Goal: Feedback & Contribution: Contribute content

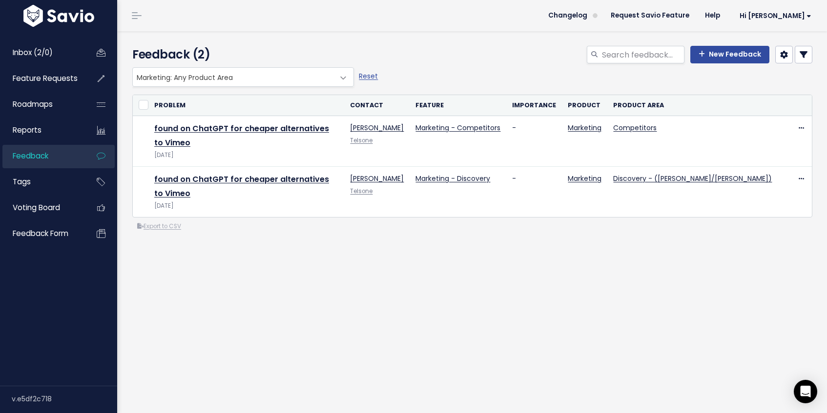
click at [343, 77] on span at bounding box center [343, 78] width 20 height 20
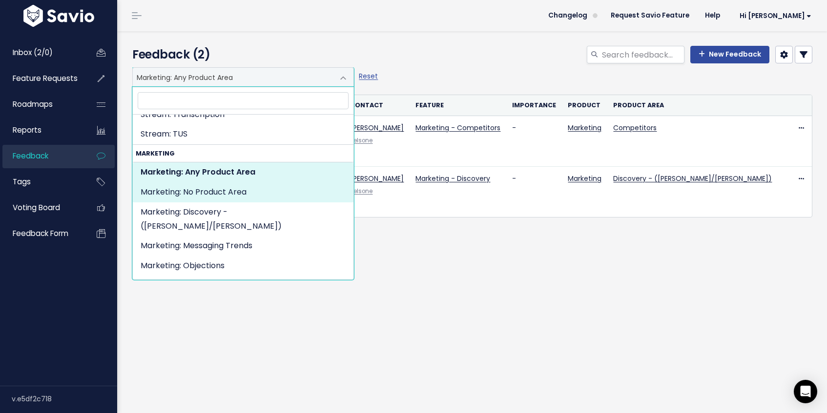
scroll to position [2227, 0]
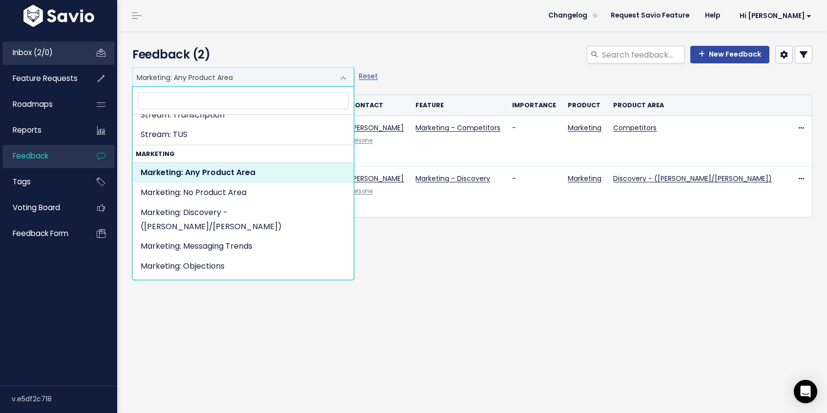
click at [64, 47] on link "Inbox (2/0)" at bounding box center [41, 52] width 79 height 22
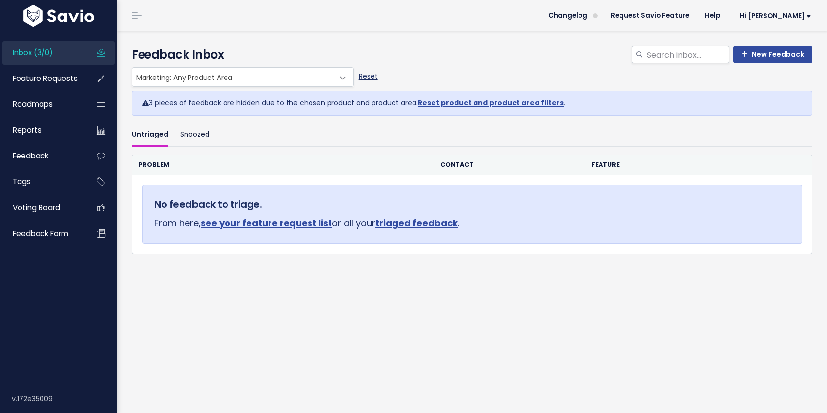
click at [367, 78] on link "Reset" at bounding box center [368, 76] width 19 height 10
select select ":"
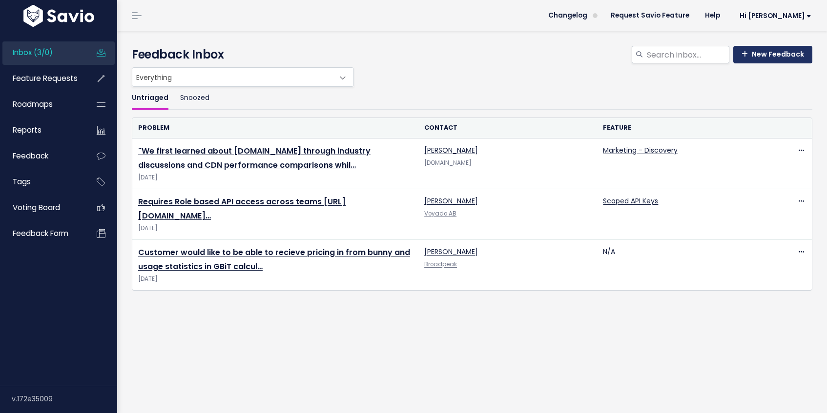
click at [781, 57] on link "New Feedback" at bounding box center [772, 55] width 79 height 18
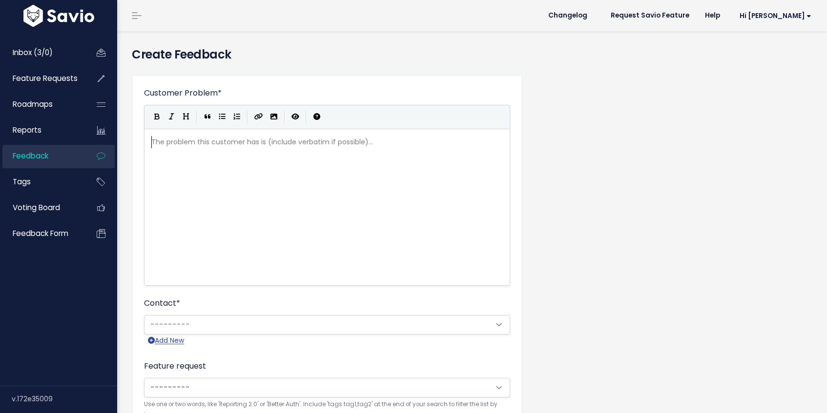
scroll to position [1, 0]
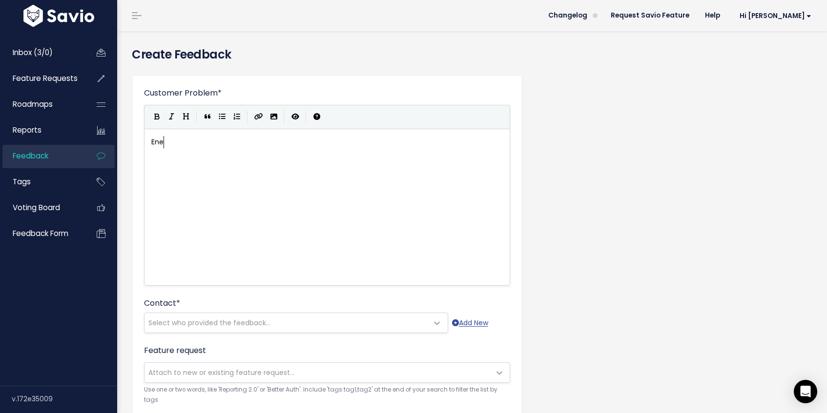
type textarea "Enet"
type textarea "terprise customers complaining about Cloudfla"
type textarea "[PERSON_NAME] support on Reddit:"
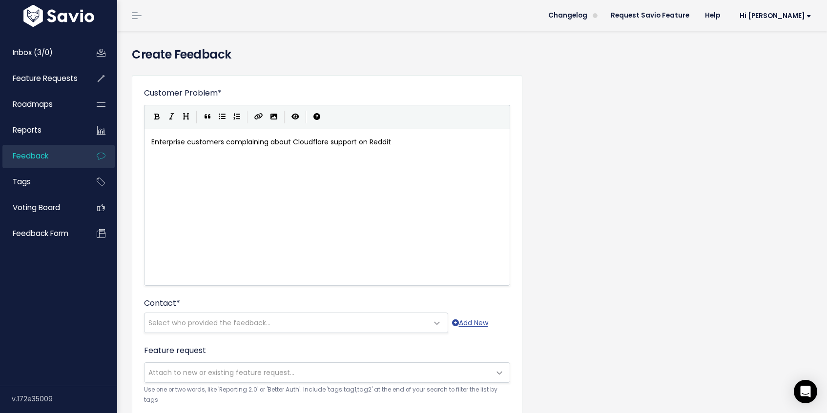
scroll to position [3, 76]
click at [403, 141] on pre "Enterprise customers complaining about Cloudflare support on Reddit:" at bounding box center [326, 142] width 355 height 12
type textarea ". bunny.net mentioned as an alterv"
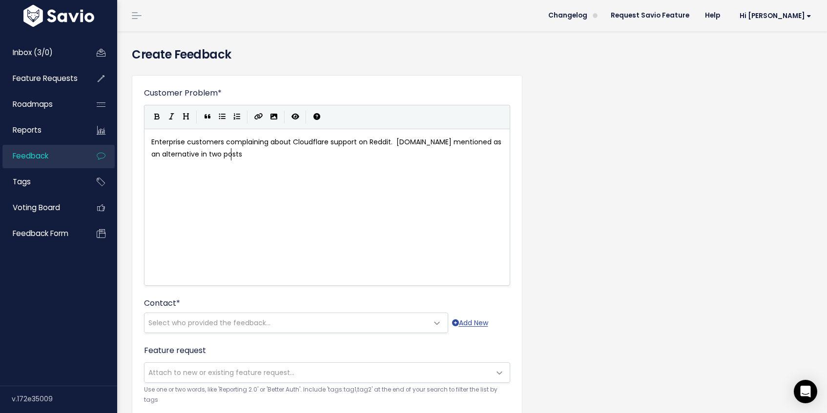
type textarea "native in two posts:"
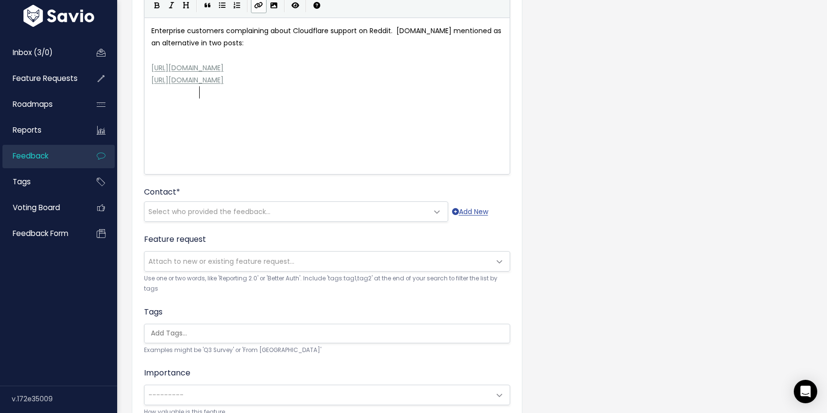
scroll to position [119, 0]
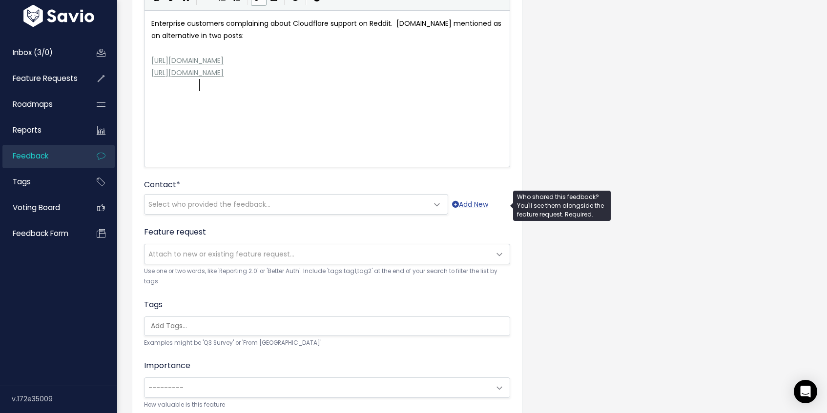
click at [272, 203] on span "Select who provided the feedback..." at bounding box center [286, 205] width 284 height 20
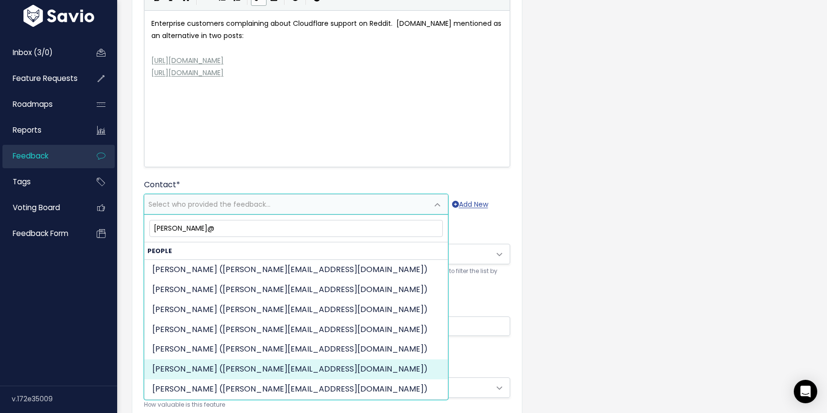
type input "james@"
select select "62367171"
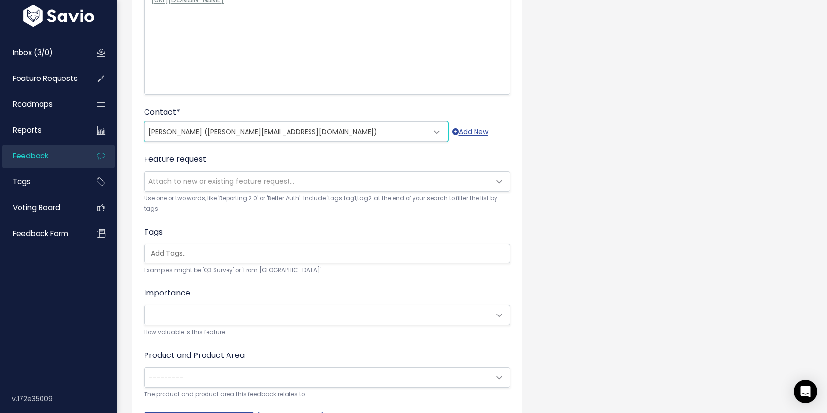
scroll to position [257, 0]
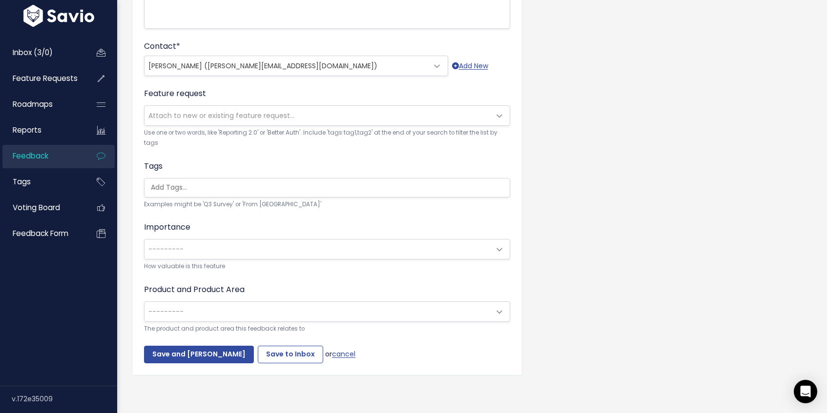
click at [475, 118] on span "Attach to new or existing feature request..." at bounding box center [317, 116] width 346 height 20
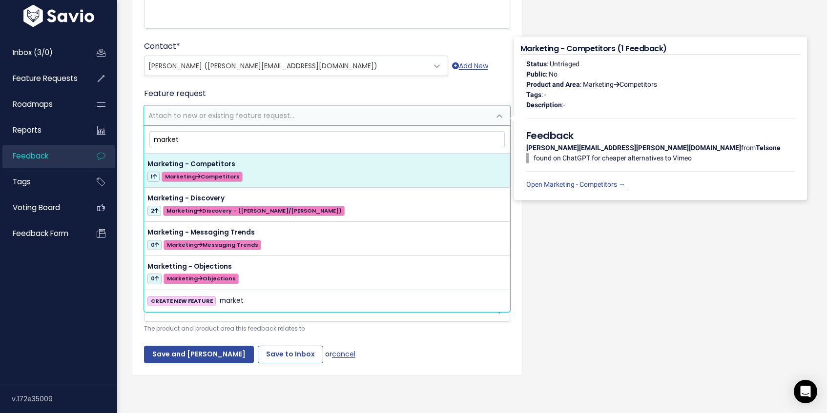
type input "market"
select select "63167"
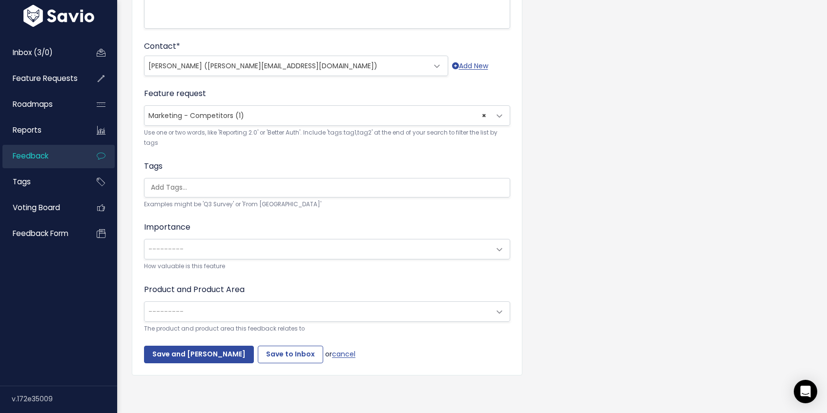
click at [230, 307] on span "---------" at bounding box center [317, 312] width 346 height 20
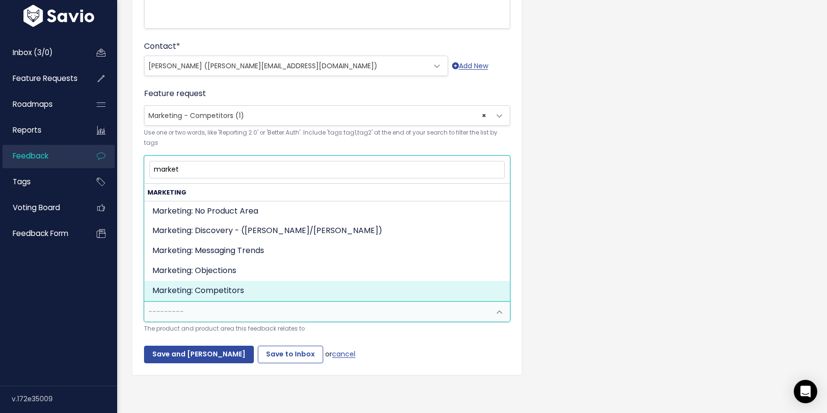
type input "market"
select select "MARKETING:COMPETITORS"
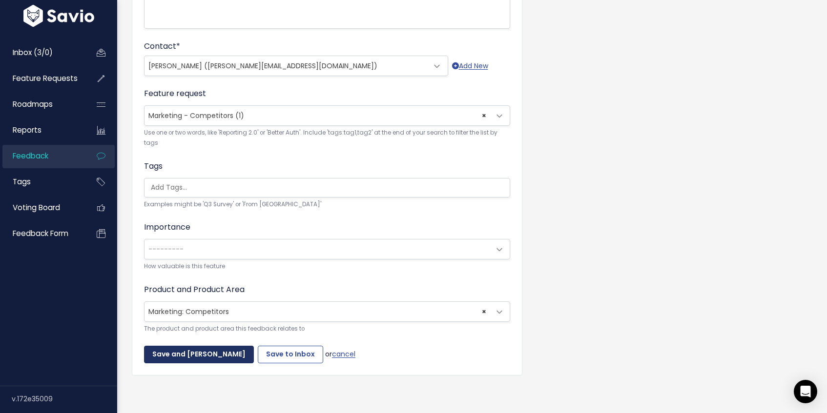
click at [198, 357] on input "Save and Mark Triaged" at bounding box center [199, 355] width 110 height 18
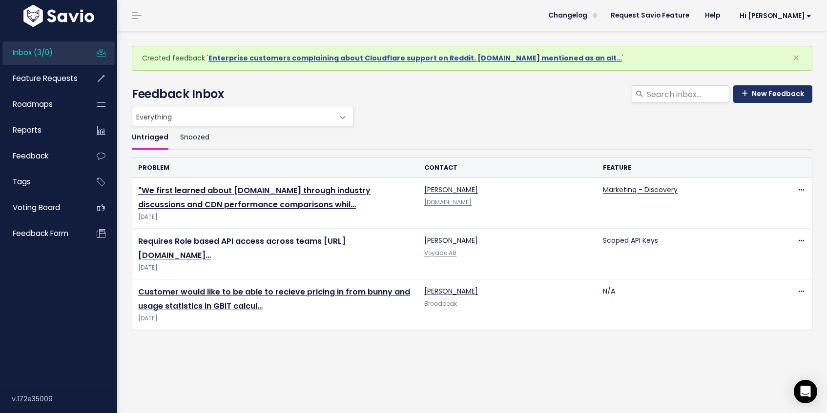
click at [774, 97] on link "New Feedback" at bounding box center [772, 94] width 79 height 18
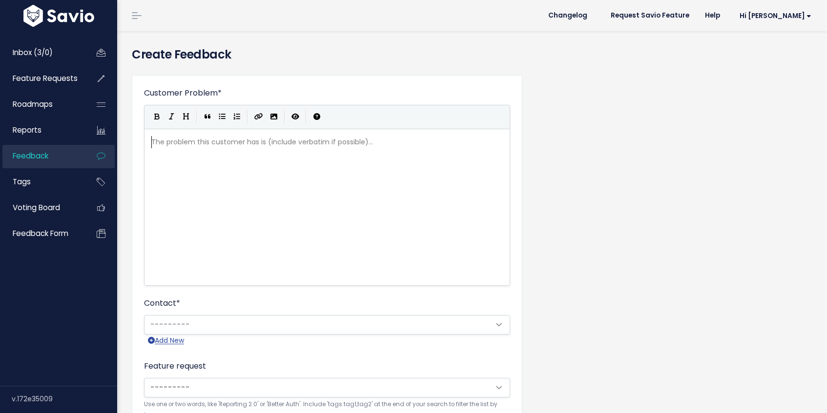
scroll to position [1, 0]
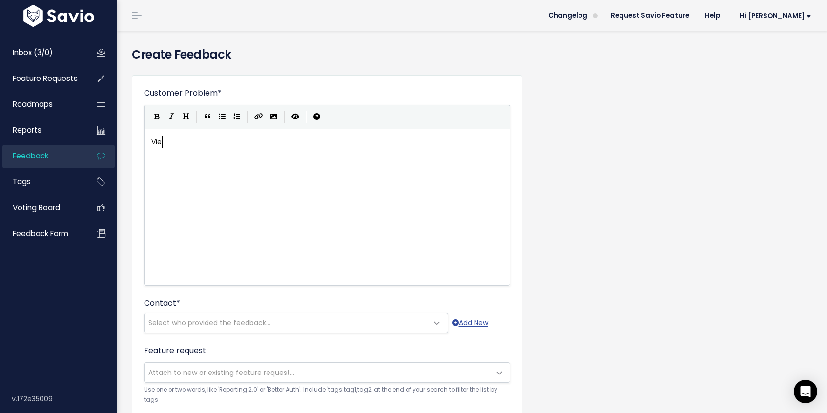
type textarea "Viem"
type textarea "e"
type textarea "imeo Renewal Pricing"
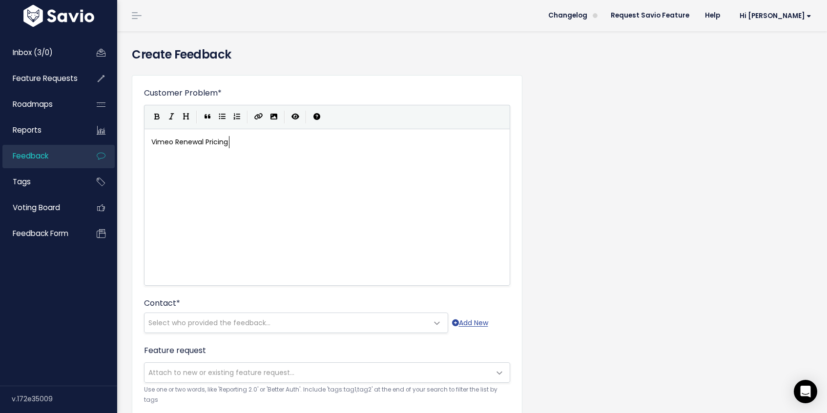
click at [238, 144] on pre "Vimeo Renewal Pricing" at bounding box center [326, 142] width 355 height 12
click at [148, 141] on div "xxxxxxxxxx Vimeo Renewal Pricing" at bounding box center [327, 207] width 366 height 157
click at [150, 143] on pre "Vimeo Renewal Pricing" at bounding box center [326, 142] width 355 height 12
type textarea "High"
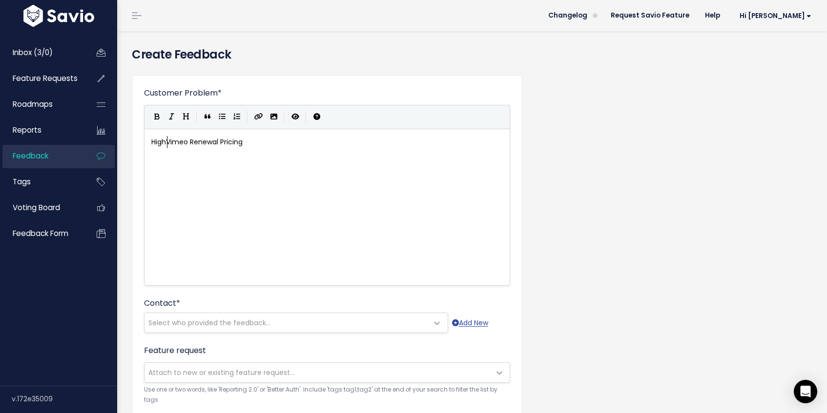
scroll to position [3, 17]
click at [258, 145] on pre "High Vimeo Renewal Pricing" at bounding box center [326, 142] width 355 height 12
type textarea ":"
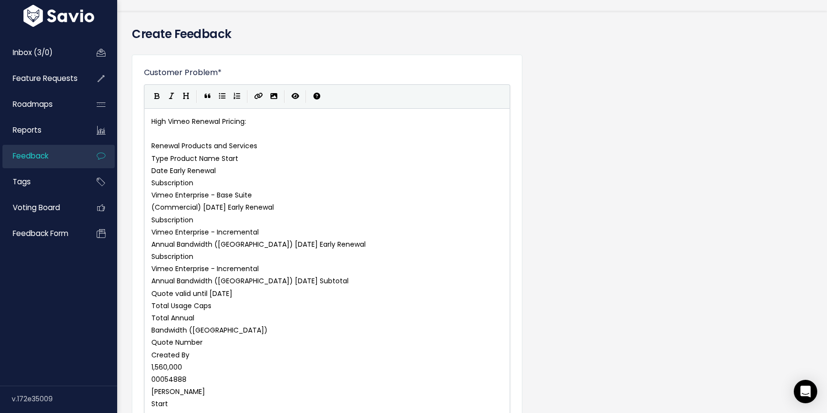
scroll to position [0, 0]
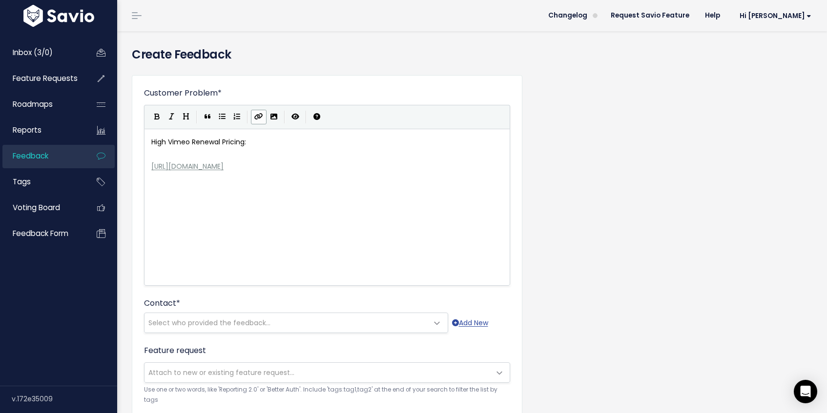
click at [154, 142] on span "High Vimeo Renewal Pricing:" at bounding box center [198, 142] width 95 height 10
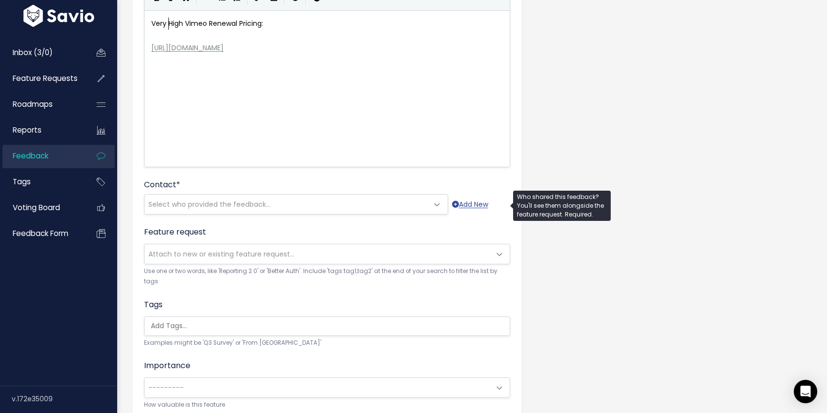
scroll to position [157, 0]
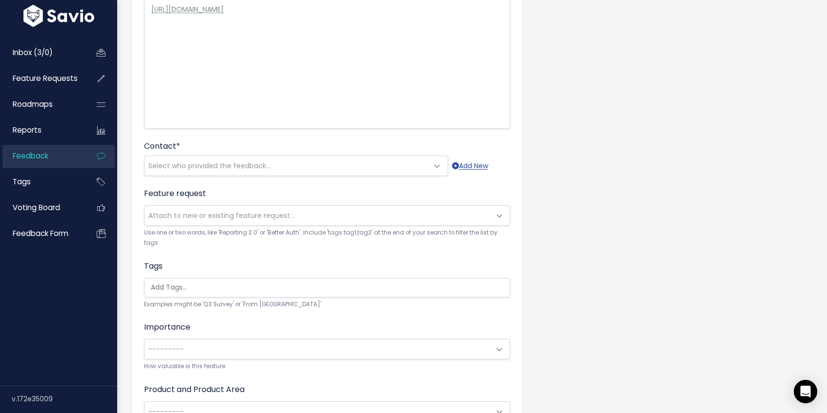
type textarea "Very"
click at [227, 164] on span "Select who provided the feedback..." at bounding box center [209, 166] width 122 height 10
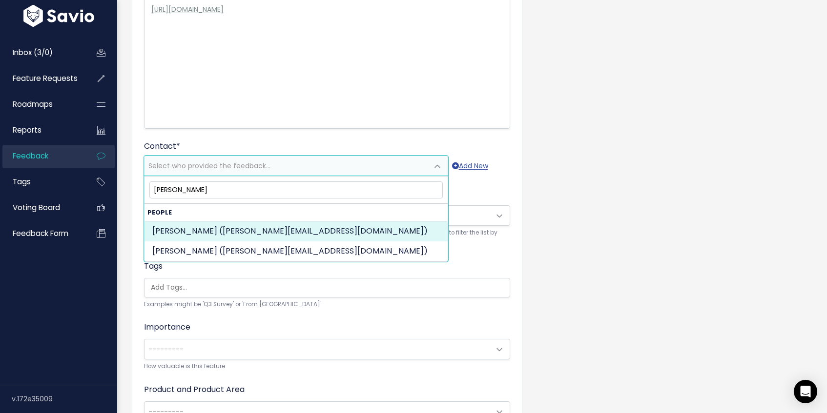
type input "martin zorz"
select select "75268943"
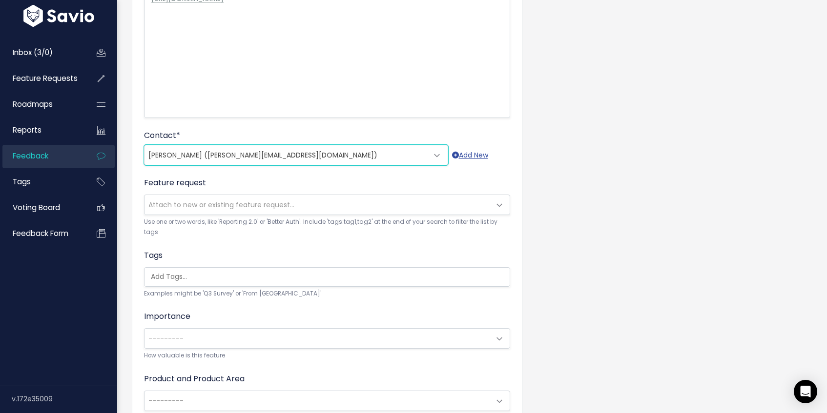
scroll to position [173, 0]
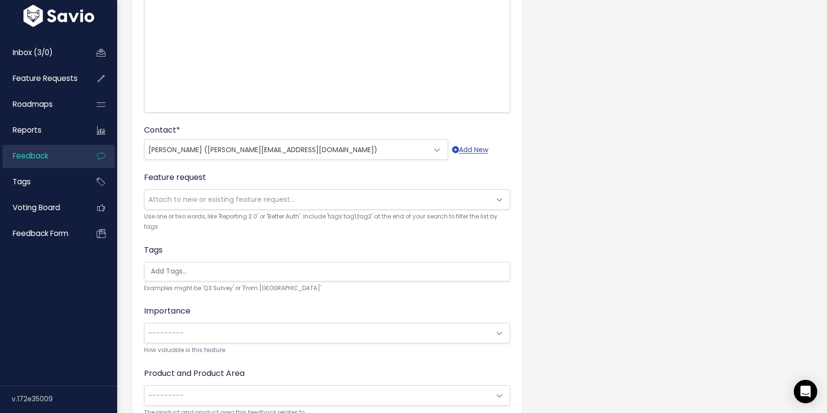
click at [246, 199] on span "Attach to new or existing feature request..." at bounding box center [221, 200] width 146 height 10
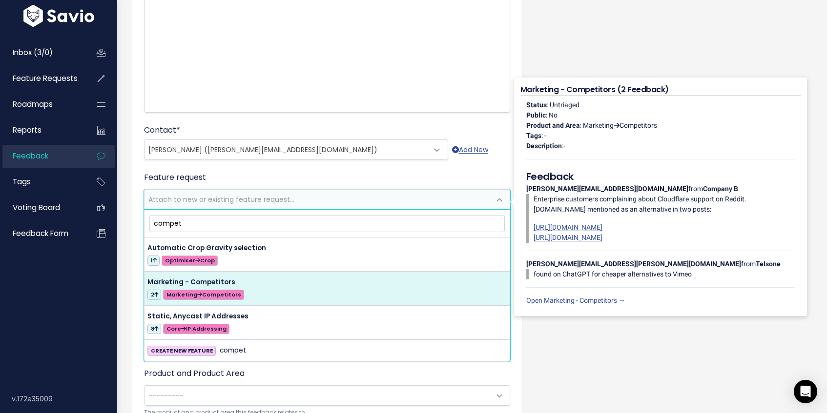
type input "compet"
select select "63167"
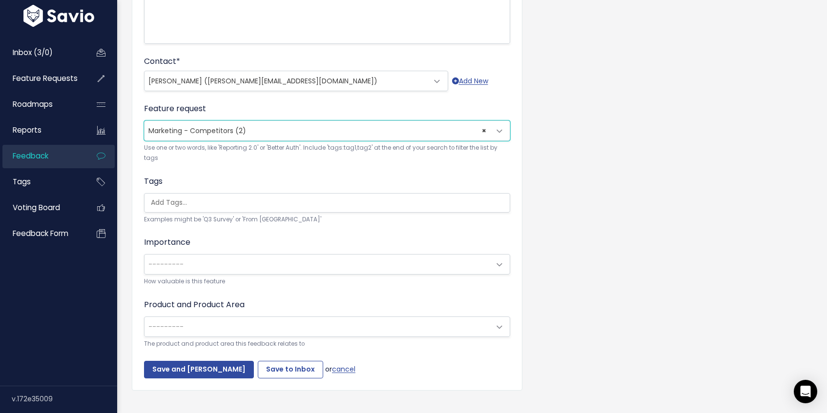
scroll to position [257, 0]
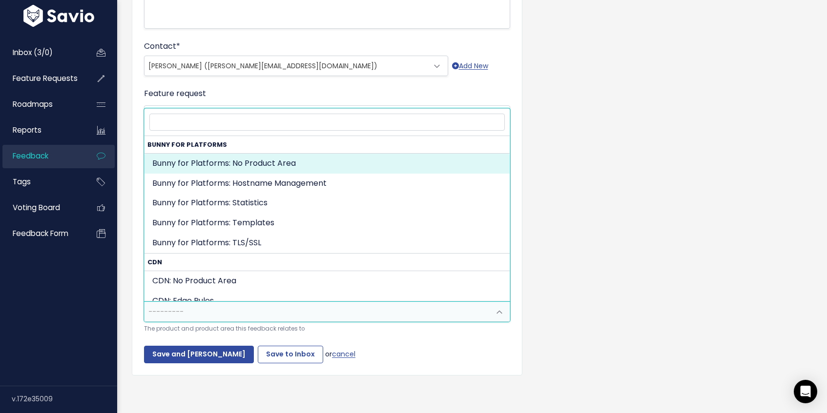
click at [222, 313] on span "---------" at bounding box center [317, 312] width 346 height 20
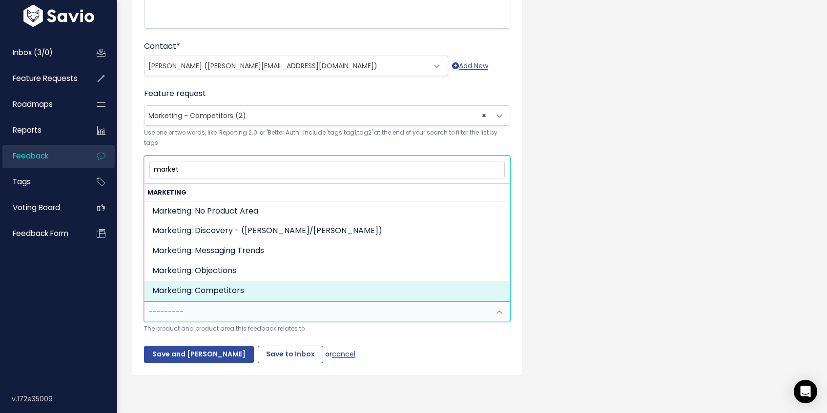
type input "market"
select select "MARKETING:COMPETITORS"
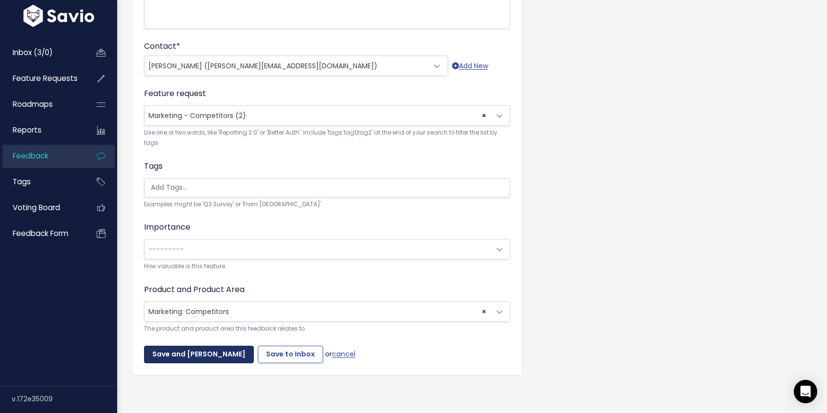
click at [190, 356] on input "Save and Mark Triaged" at bounding box center [199, 355] width 110 height 18
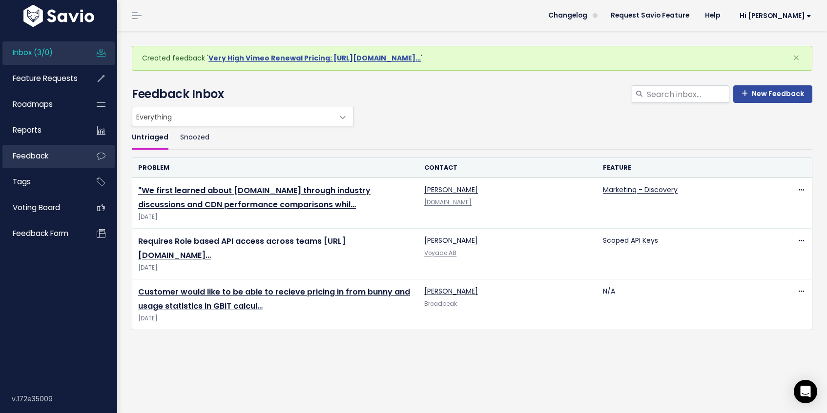
click at [52, 150] on link "Feedback" at bounding box center [41, 156] width 79 height 22
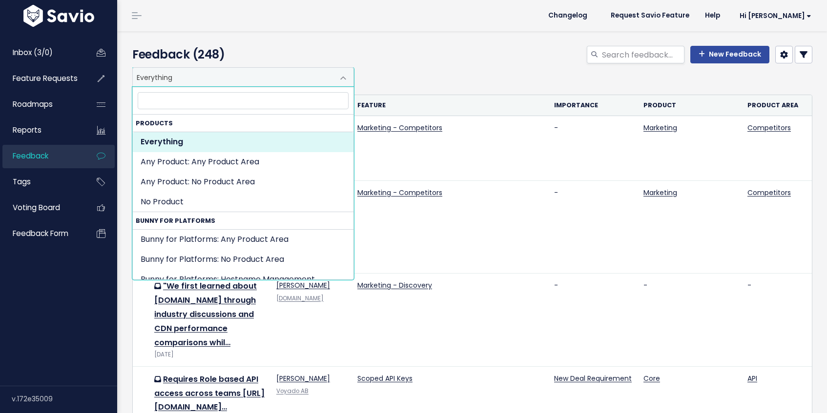
click at [343, 80] on span at bounding box center [343, 78] width 20 height 20
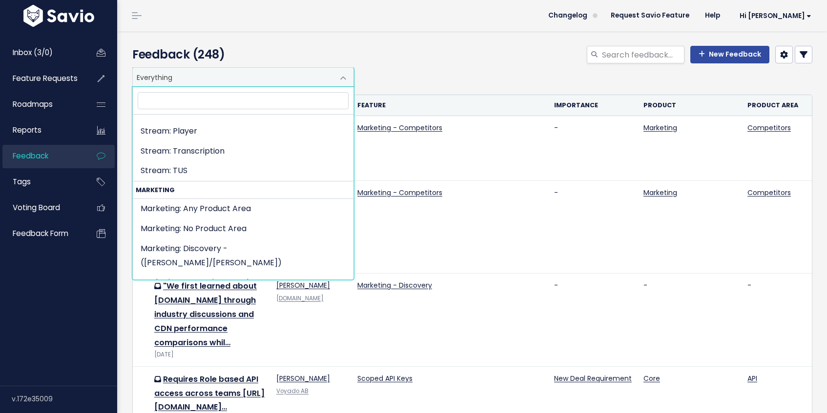
scroll to position [2230, 0]
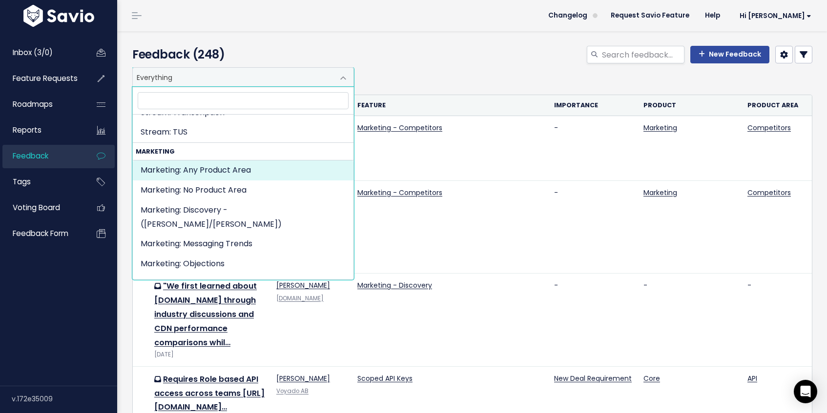
select select "MARKETING:"
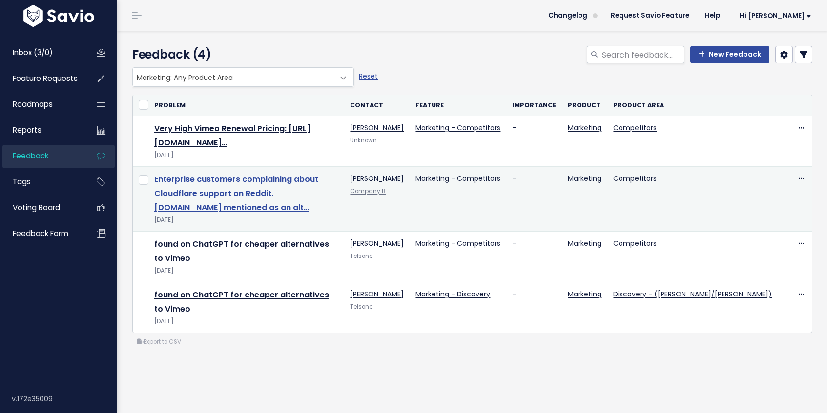
click at [298, 193] on link "Enterprise customers complaining about Cloudflare support on Reddit. bunny.net …" at bounding box center [236, 194] width 164 height 40
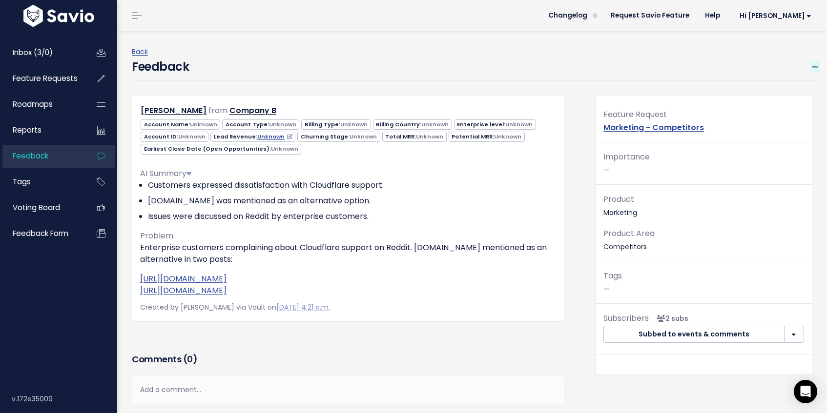
click at [814, 65] on icon at bounding box center [814, 67] width 5 height 6
click at [753, 92] on link "Edit" at bounding box center [776, 93] width 70 height 19
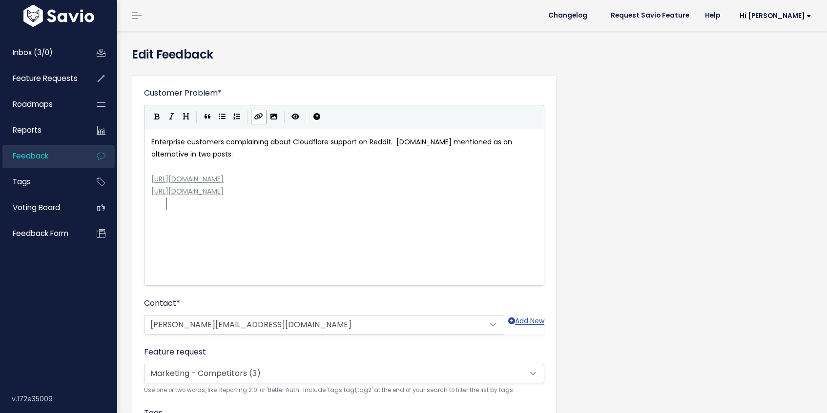
scroll to position [1, 0]
click at [224, 208] on span "[URL][DOMAIN_NAME]" at bounding box center [187, 204] width 72 height 10
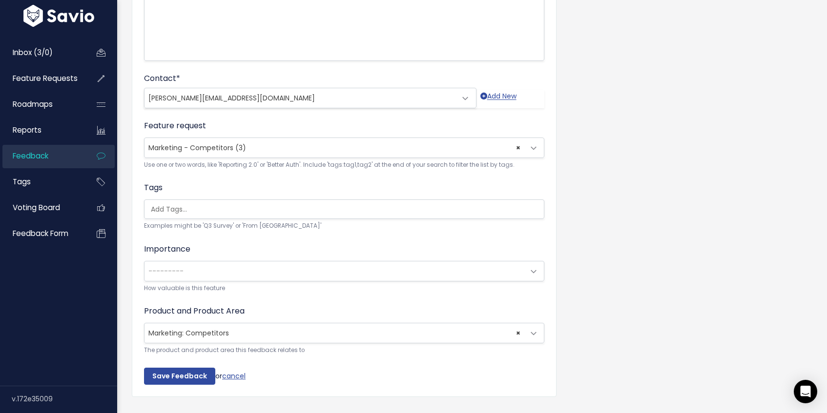
scroll to position [247, 0]
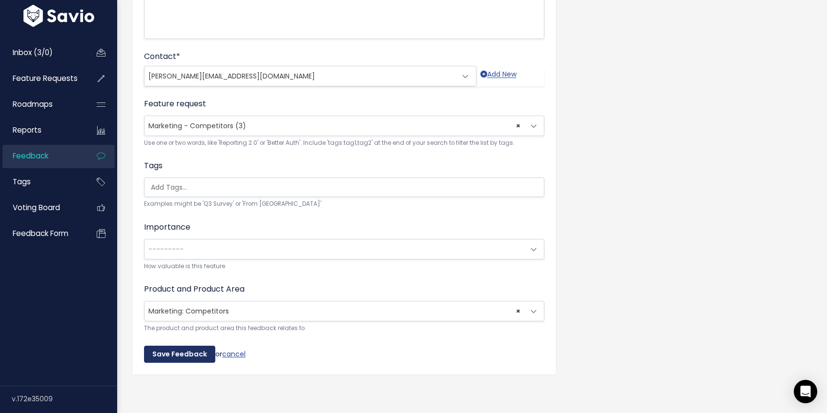
click at [178, 350] on input "Save Feedback" at bounding box center [179, 355] width 71 height 18
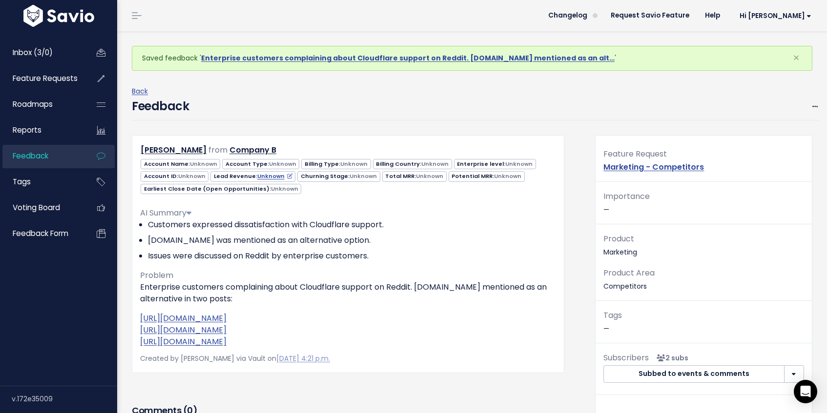
click at [537, 187] on div "Account Name: Unknown Account Type: Unknown Billing Type: Unknown Billing Count…" at bounding box center [348, 176] width 430 height 37
click at [813, 104] on icon at bounding box center [814, 107] width 5 height 6
click at [771, 133] on link "Edit" at bounding box center [776, 133] width 70 height 19
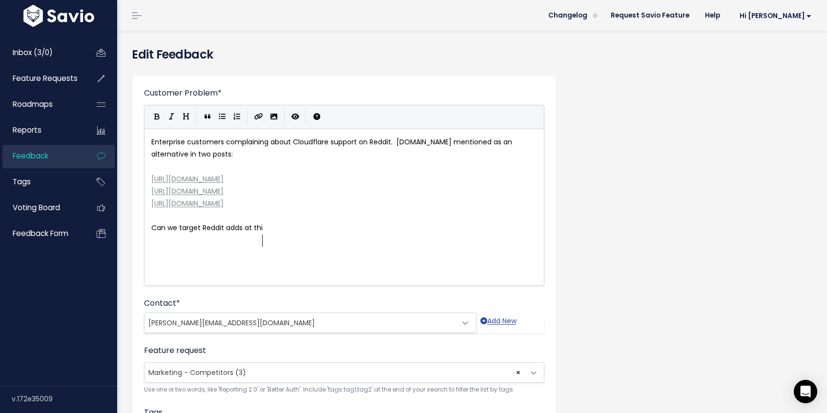
scroll to position [3, 116]
type textarea "Can we target Reddit adds at this Sub"
type textarea "-Reddit or their users"
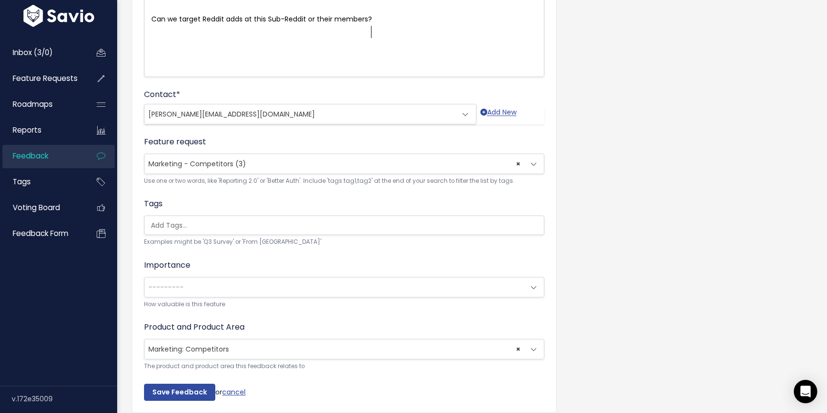
scroll to position [247, 0]
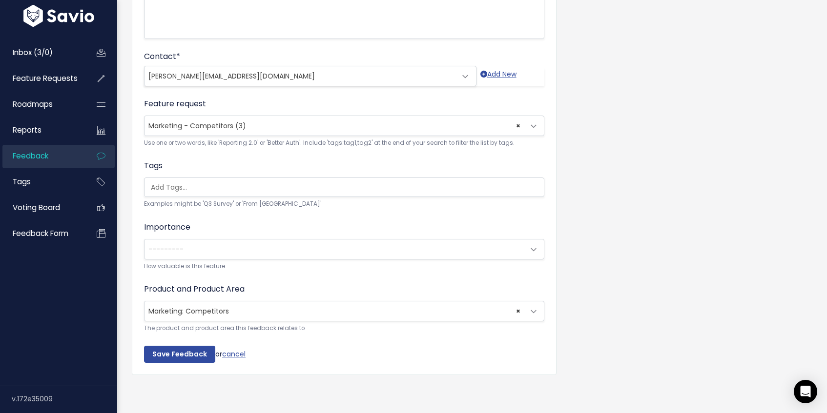
type textarea "members?"
click at [168, 366] on div "Customer Problem * Enterprise customers complaining about Cloudflare support on…" at bounding box center [344, 101] width 425 height 547
click at [172, 356] on input "Save Feedback" at bounding box center [179, 355] width 71 height 18
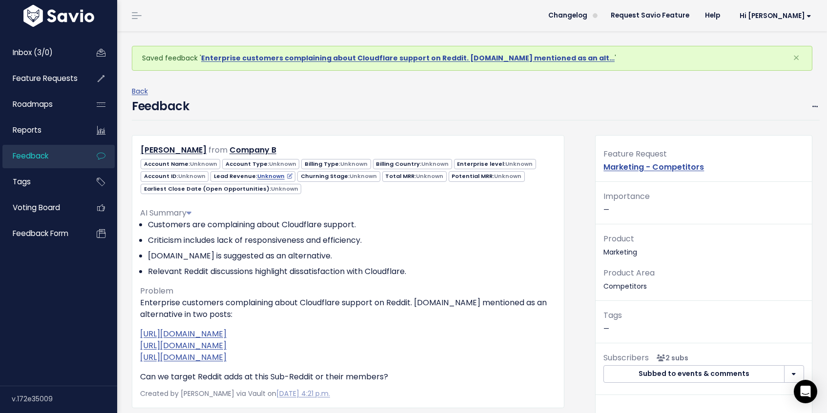
click at [36, 160] on span "Feedback" at bounding box center [31, 156] width 36 height 10
